Goal: Task Accomplishment & Management: Manage account settings

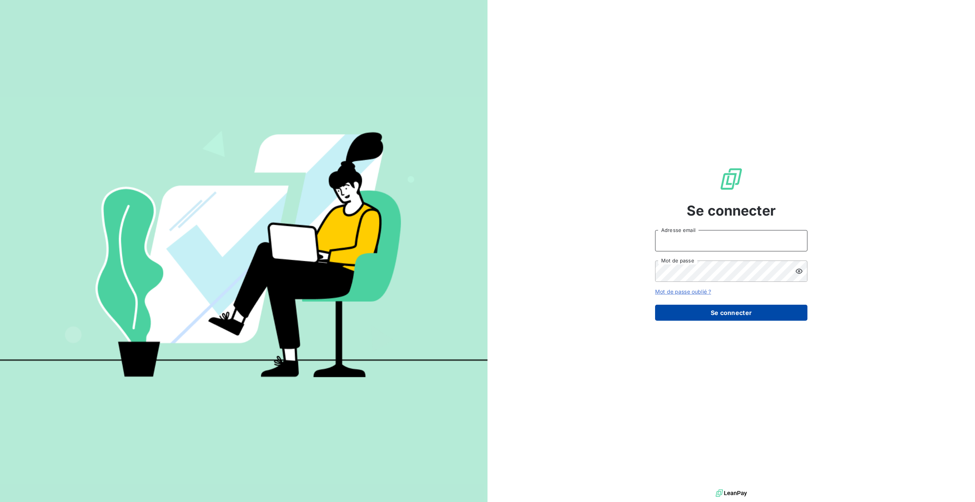
type input "[PERSON_NAME][EMAIL_ADDRESS][DOMAIN_NAME]"
click at [695, 312] on button "Se connecter" at bounding box center [731, 313] width 152 height 16
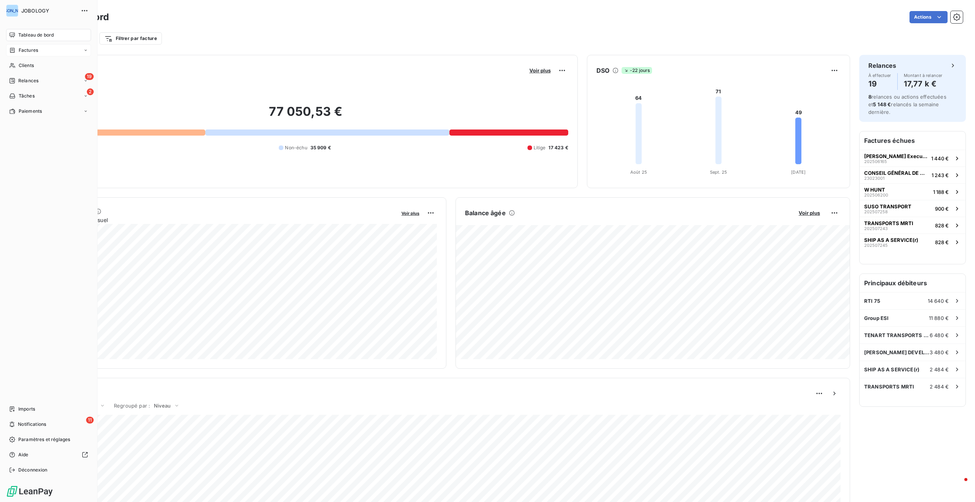
click at [15, 47] on div "Factures" at bounding box center [23, 50] width 29 height 7
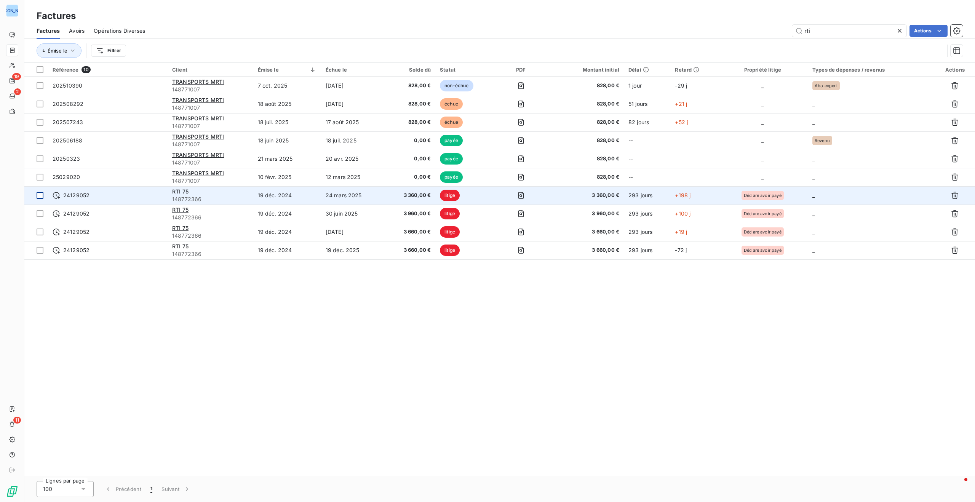
click at [40, 197] on div at bounding box center [40, 195] width 7 height 7
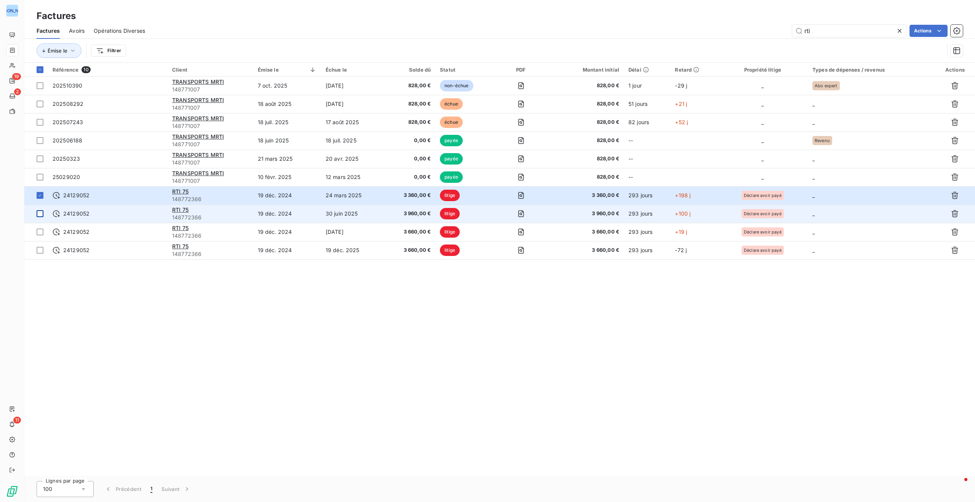
click at [42, 217] on td at bounding box center [36, 214] width 24 height 18
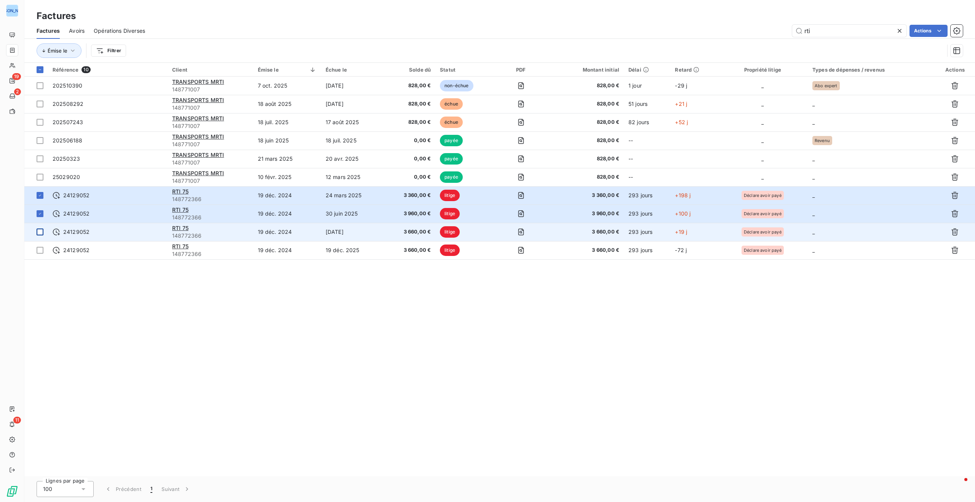
click at [42, 231] on div at bounding box center [40, 232] width 7 height 7
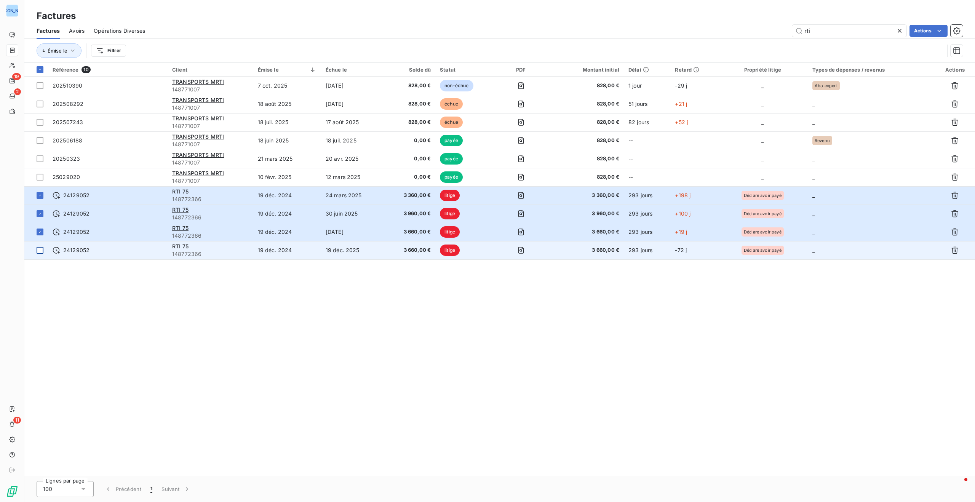
click at [41, 249] on div at bounding box center [40, 250] width 7 height 7
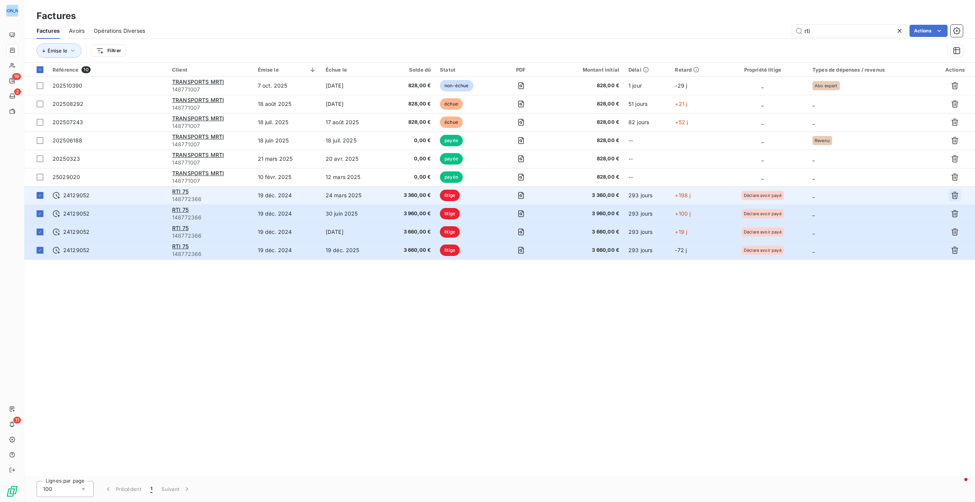
click at [955, 193] on icon "button" at bounding box center [955, 195] width 7 height 7
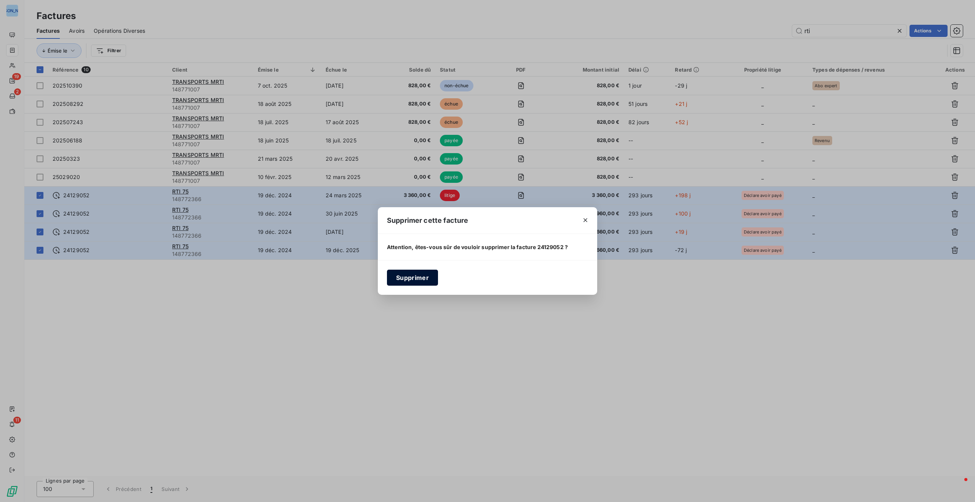
click at [408, 281] on button "Supprimer" at bounding box center [412, 278] width 51 height 16
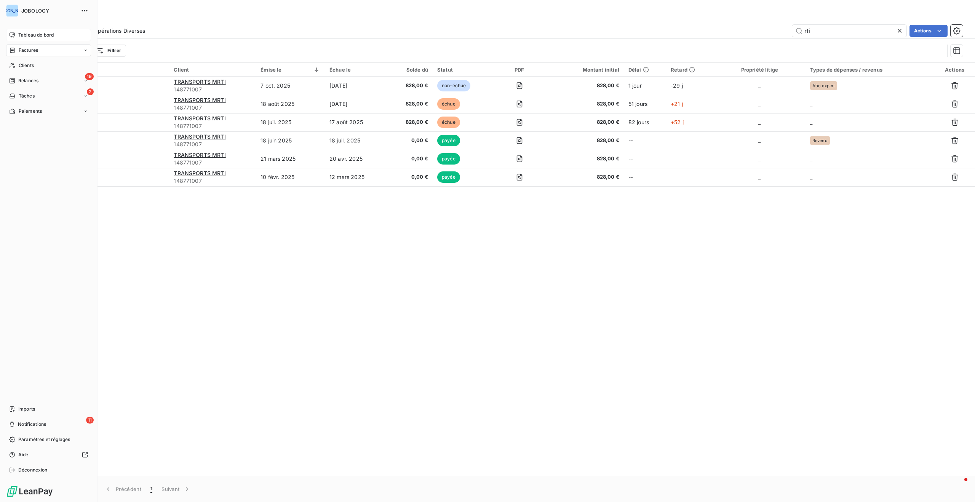
click at [19, 35] on span "Tableau de bord" at bounding box center [35, 35] width 35 height 7
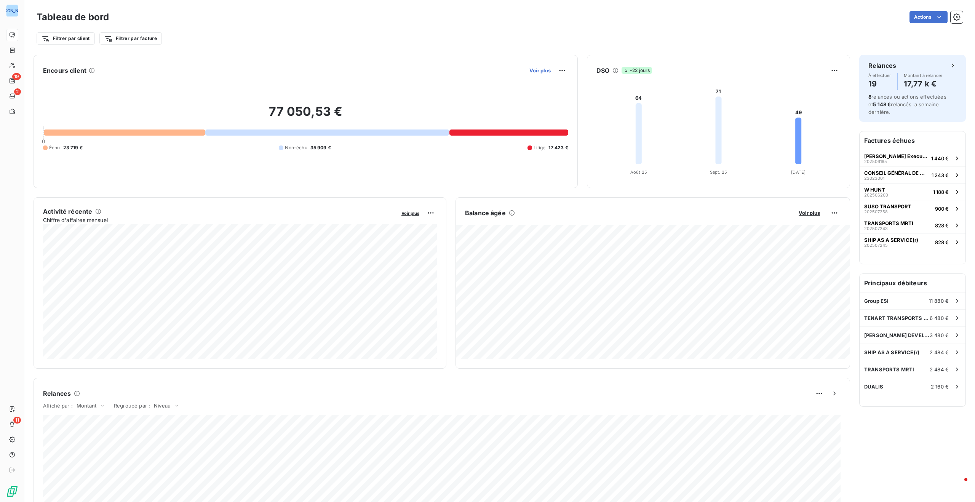
click at [543, 70] on span "Voir plus" at bounding box center [539, 70] width 21 height 6
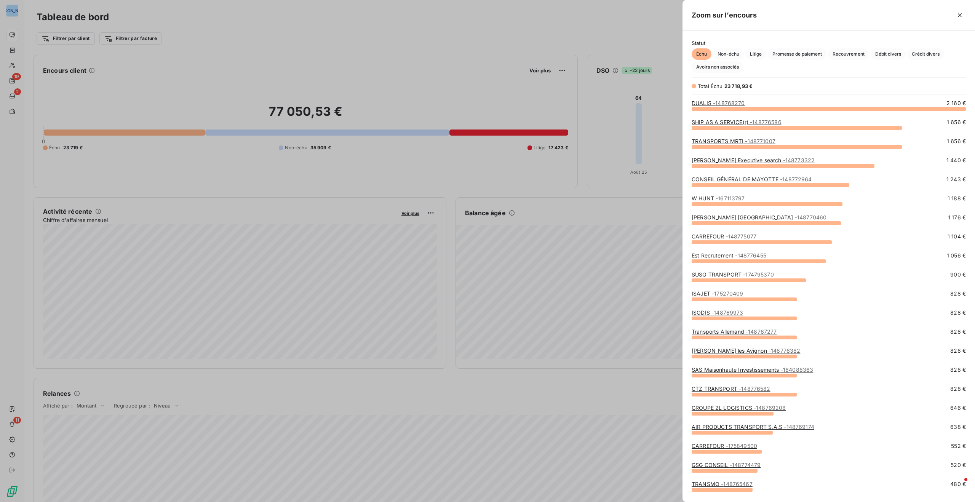
scroll to position [393, 293]
click at [757, 54] on span "Litige" at bounding box center [755, 53] width 21 height 11
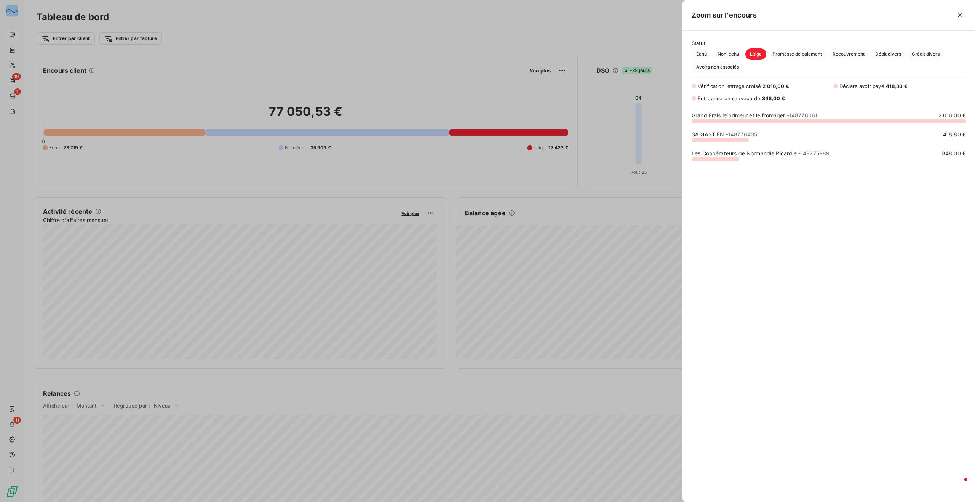
scroll to position [381, 293]
click at [961, 13] on icon "button" at bounding box center [960, 15] width 8 height 8
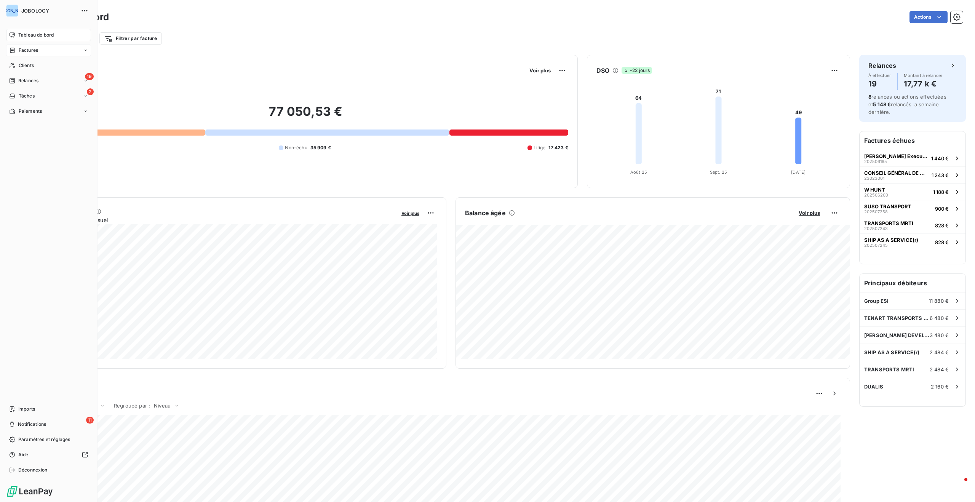
click at [20, 49] on span "Factures" at bounding box center [28, 50] width 19 height 7
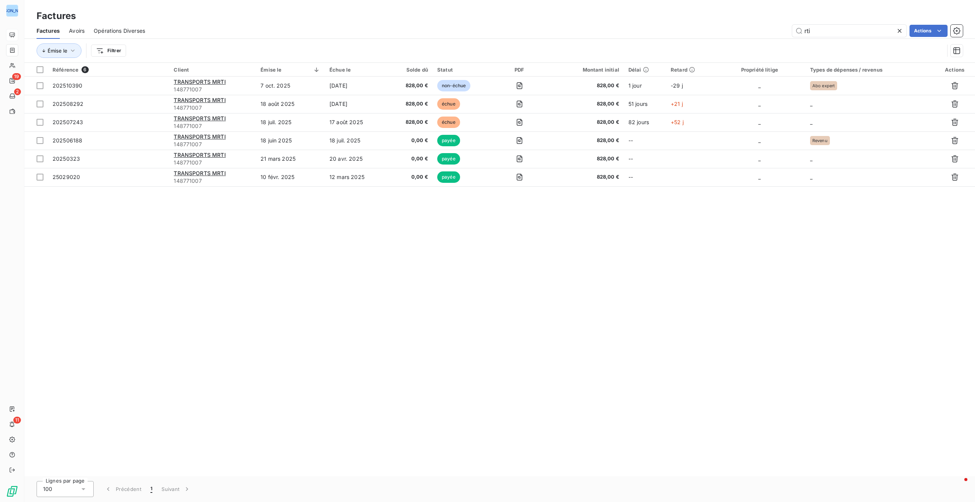
click at [900, 29] on icon at bounding box center [900, 31] width 8 height 8
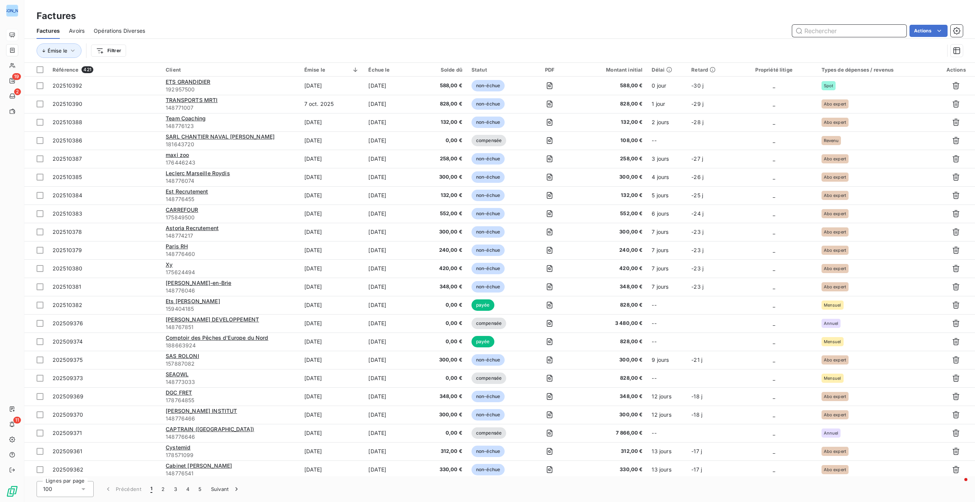
click at [823, 27] on input "text" at bounding box center [849, 31] width 114 height 12
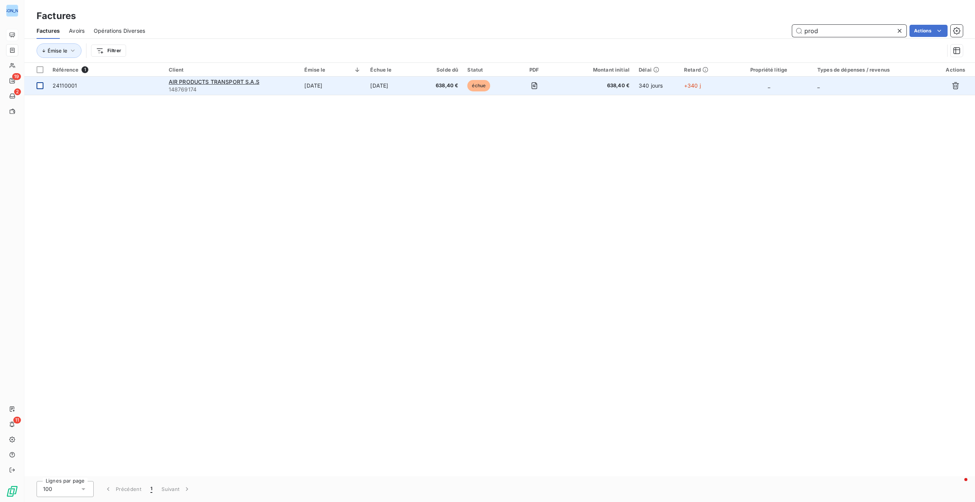
type input "prod"
click at [39, 85] on div at bounding box center [40, 85] width 7 height 7
click at [958, 83] on icon "button" at bounding box center [956, 86] width 8 height 8
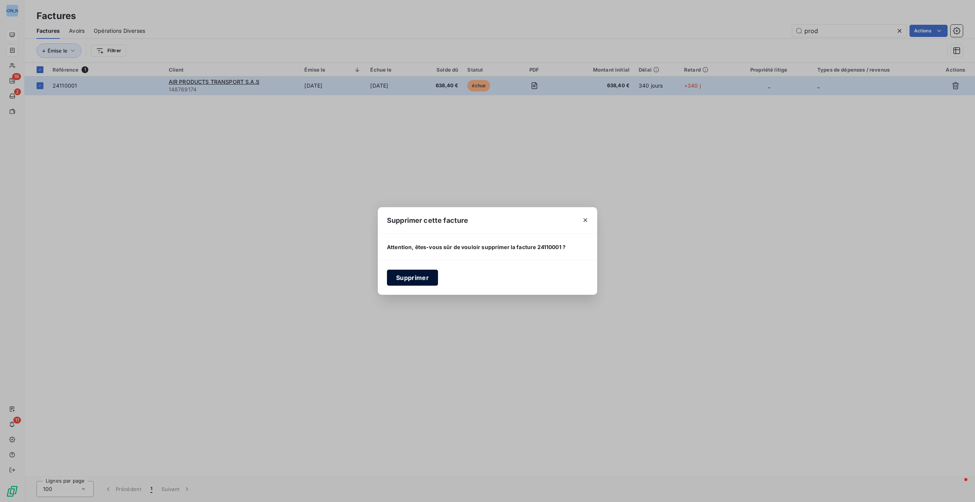
click at [427, 279] on button "Supprimer" at bounding box center [412, 278] width 51 height 16
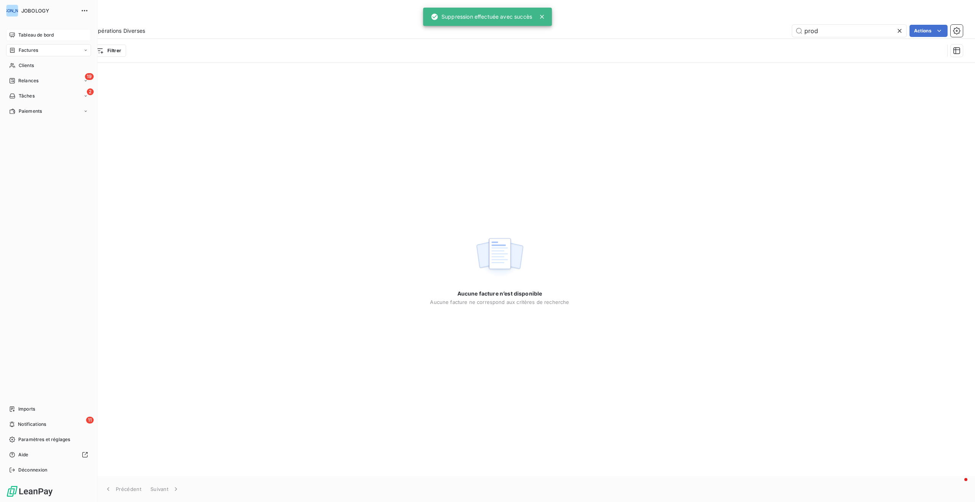
click at [29, 33] on span "Tableau de bord" at bounding box center [35, 35] width 35 height 7
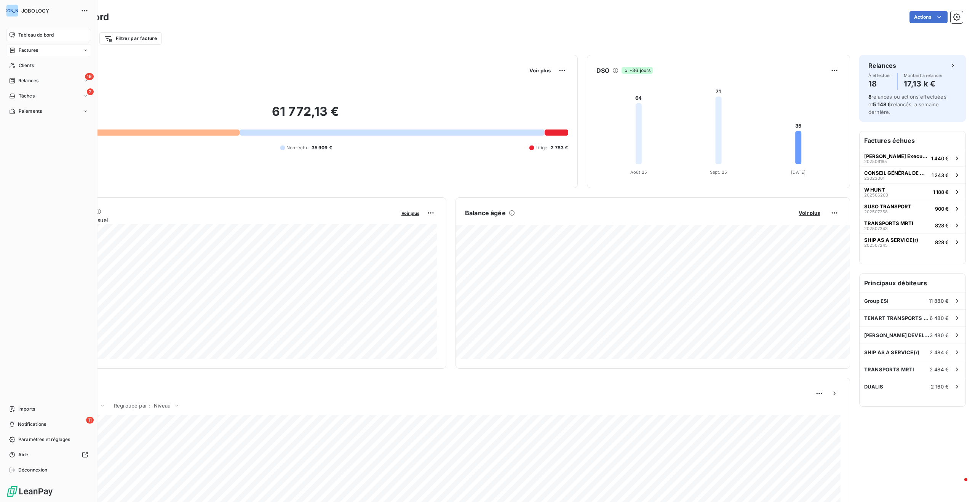
click at [16, 47] on div "Factures" at bounding box center [23, 50] width 29 height 7
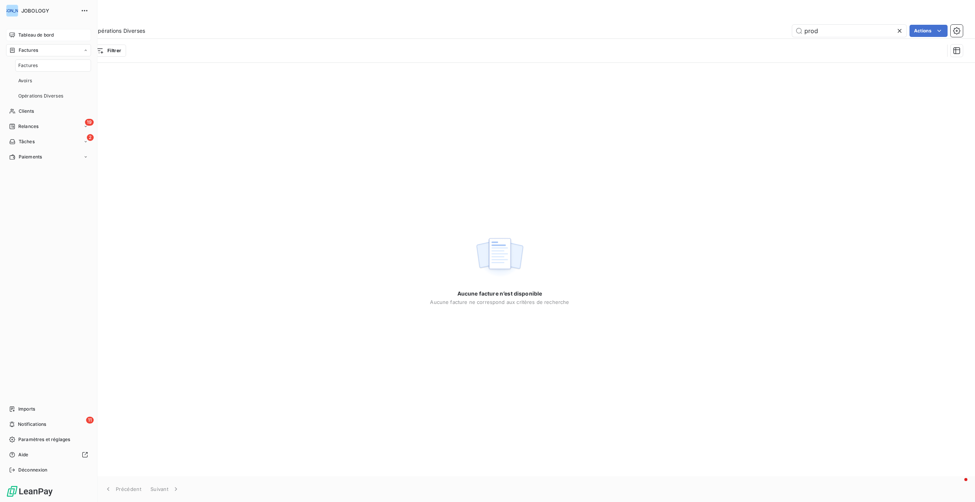
click at [27, 64] on span "Factures" at bounding box center [27, 65] width 19 height 7
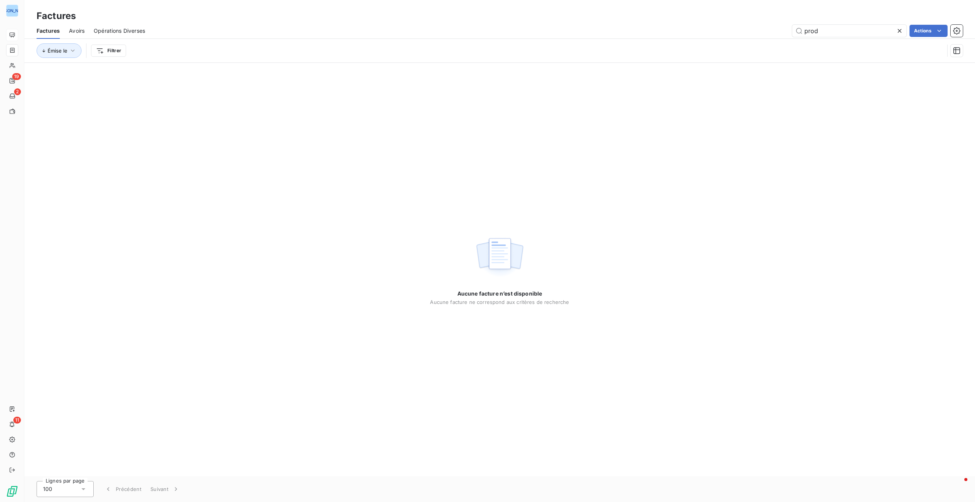
click at [900, 30] on icon at bounding box center [900, 31] width 8 height 8
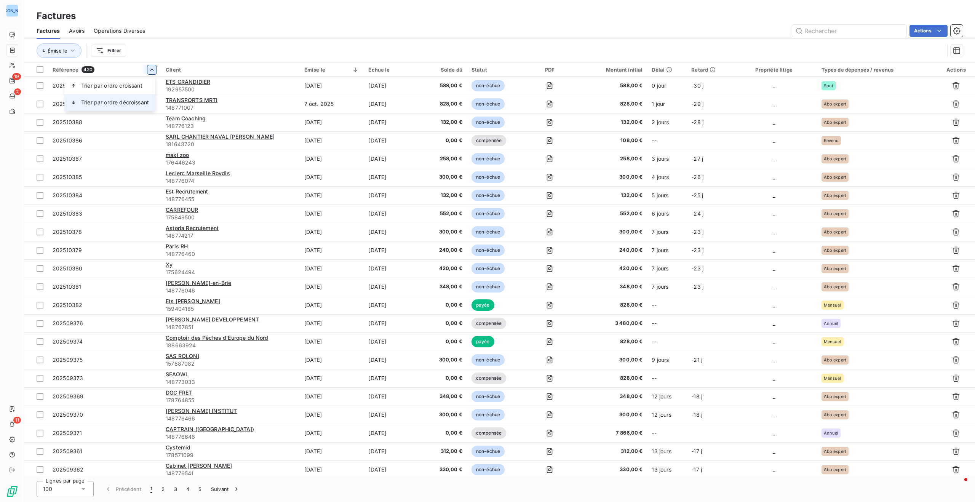
click at [136, 103] on span "Trier par ordre décroissant" at bounding box center [115, 103] width 68 height 8
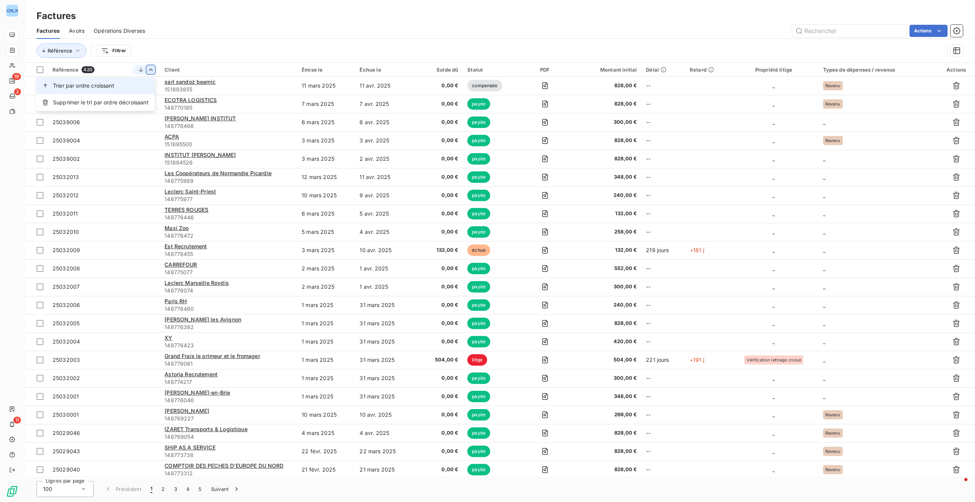
click at [125, 84] on div "Trier par ordre croissant" at bounding box center [95, 85] width 118 height 17
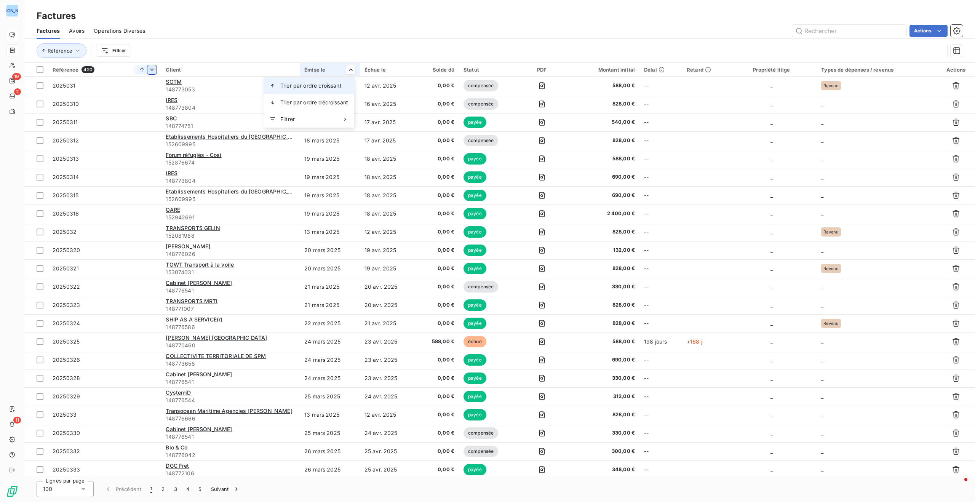
click at [336, 88] on span "Trier par ordre croissant" at bounding box center [310, 86] width 61 height 8
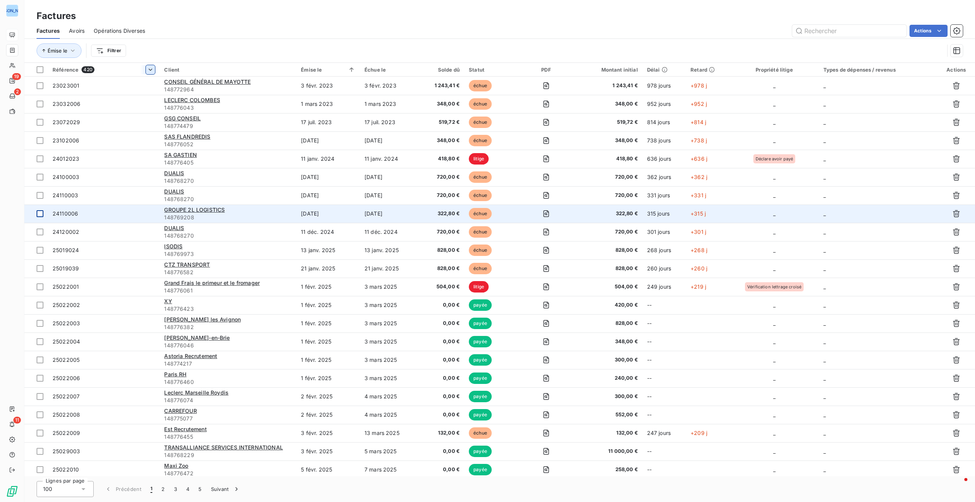
click at [40, 213] on div at bounding box center [40, 213] width 7 height 7
click at [954, 213] on icon "button" at bounding box center [956, 213] width 7 height 7
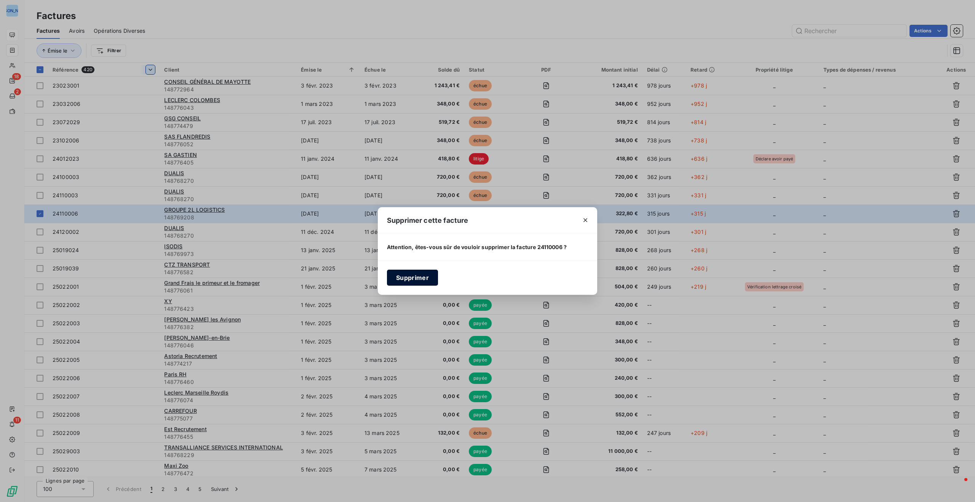
click at [422, 278] on button "Supprimer" at bounding box center [412, 278] width 51 height 16
